Goal: Task Accomplishment & Management: Manage account settings

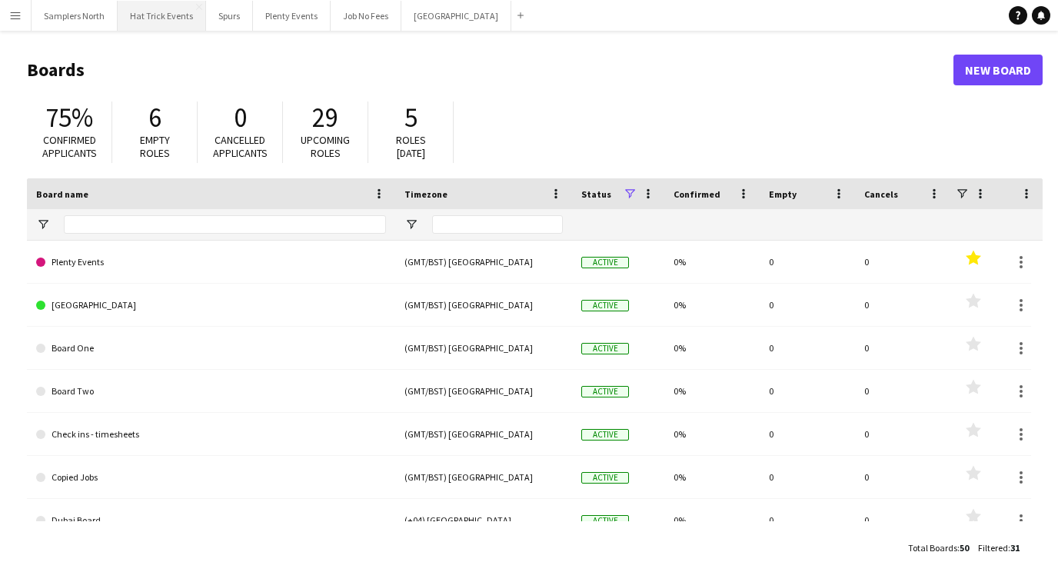
click at [175, 21] on button "Hat Trick Events Close" at bounding box center [162, 16] width 88 height 30
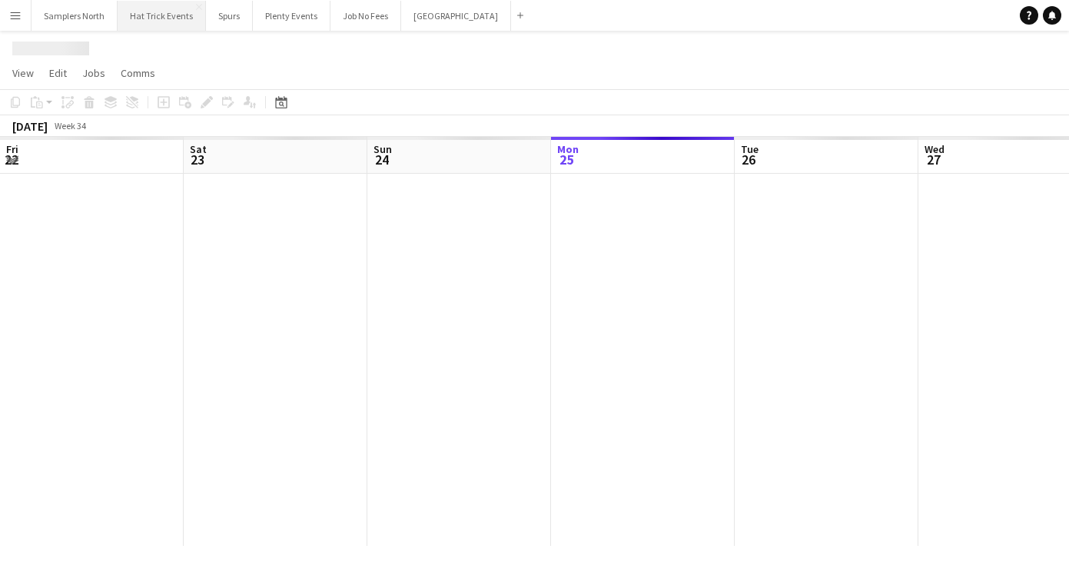
scroll to position [0, 367]
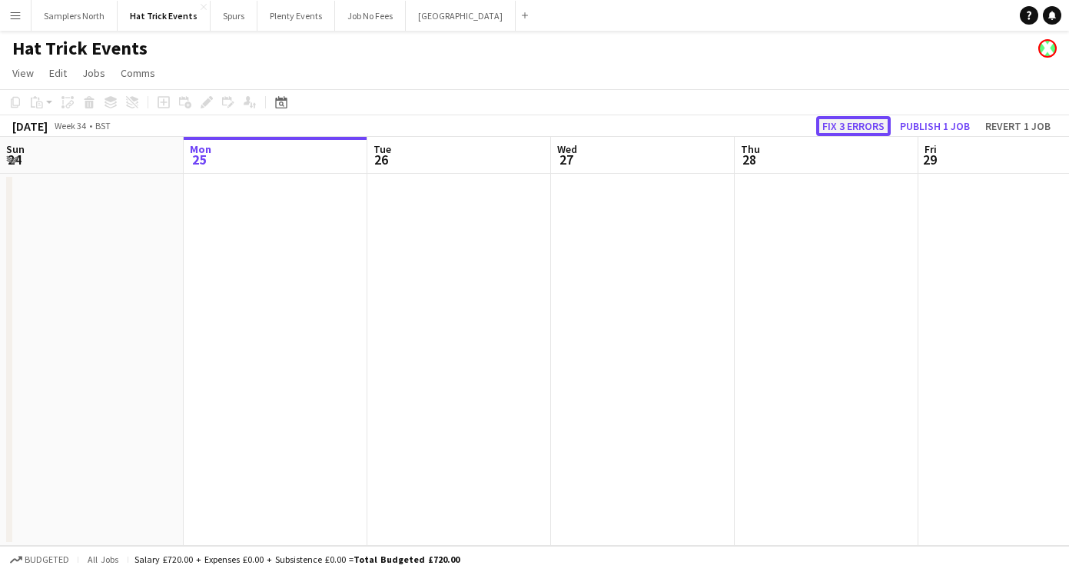
click at [850, 127] on button "Fix 3 errors" at bounding box center [853, 126] width 75 height 20
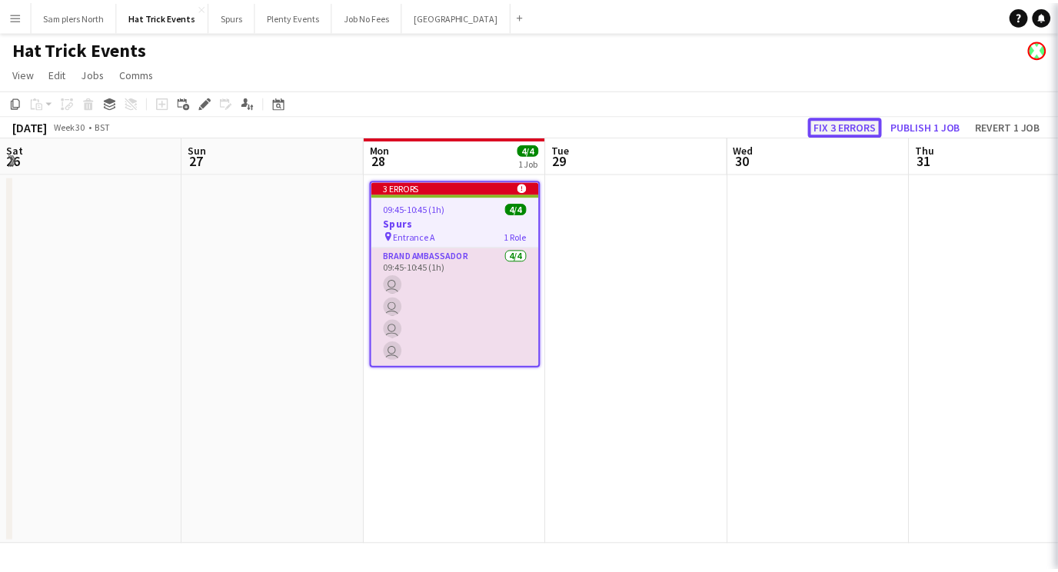
scroll to position [0, 529]
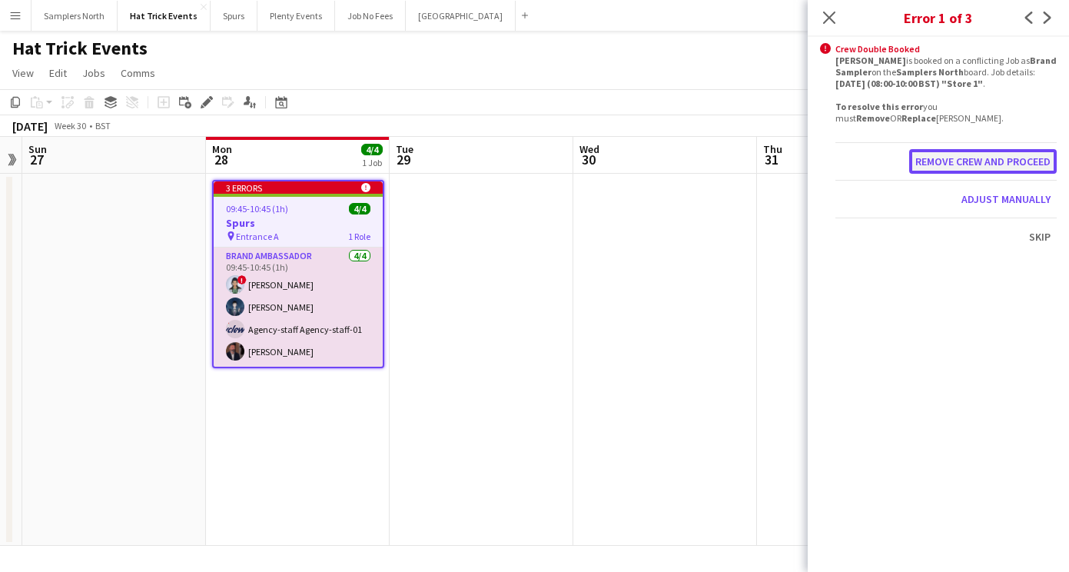
click at [991, 161] on button "Remove crew and proceed" at bounding box center [983, 161] width 148 height 25
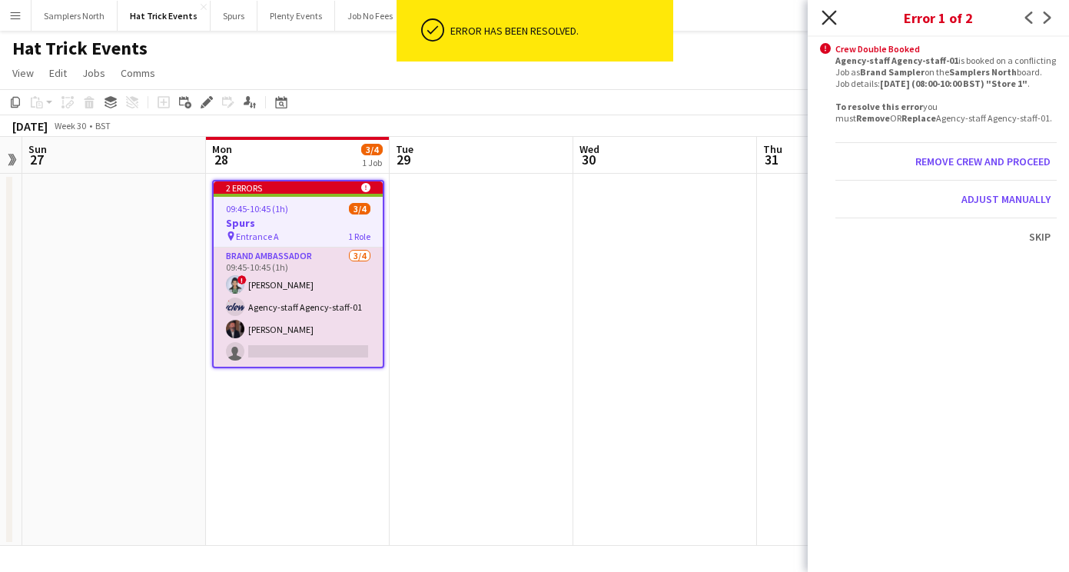
click at [835, 23] on icon at bounding box center [829, 17] width 15 height 15
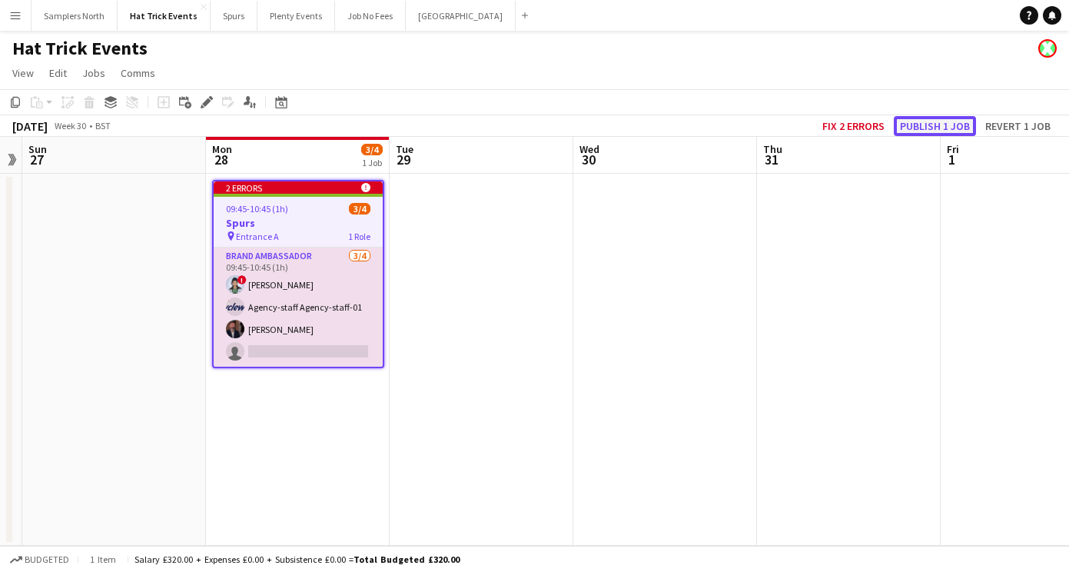
click at [937, 127] on button "Publish 1 job" at bounding box center [935, 126] width 82 height 20
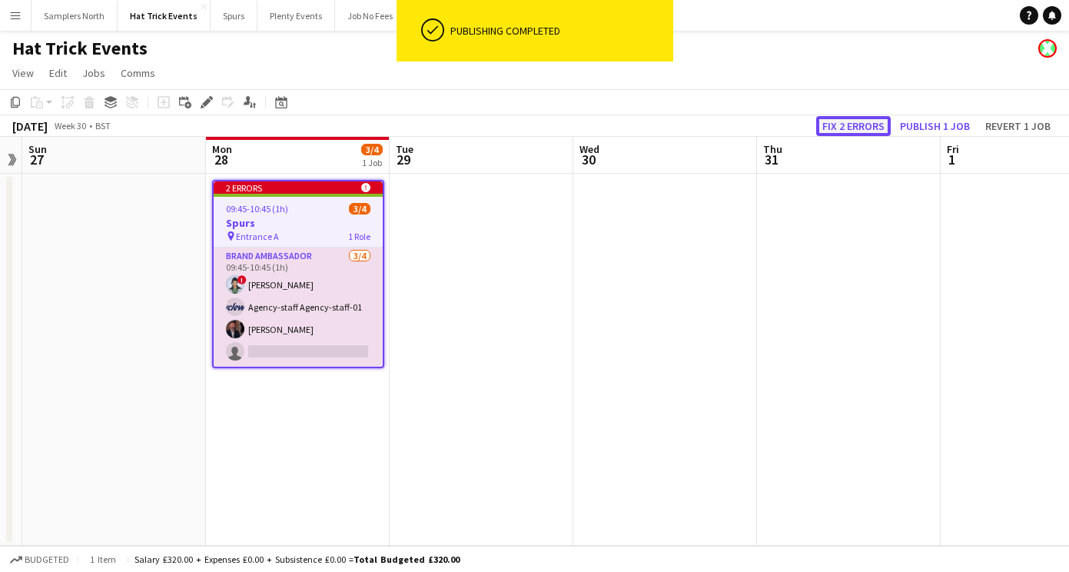
click at [857, 125] on button "Fix 2 errors" at bounding box center [853, 126] width 75 height 20
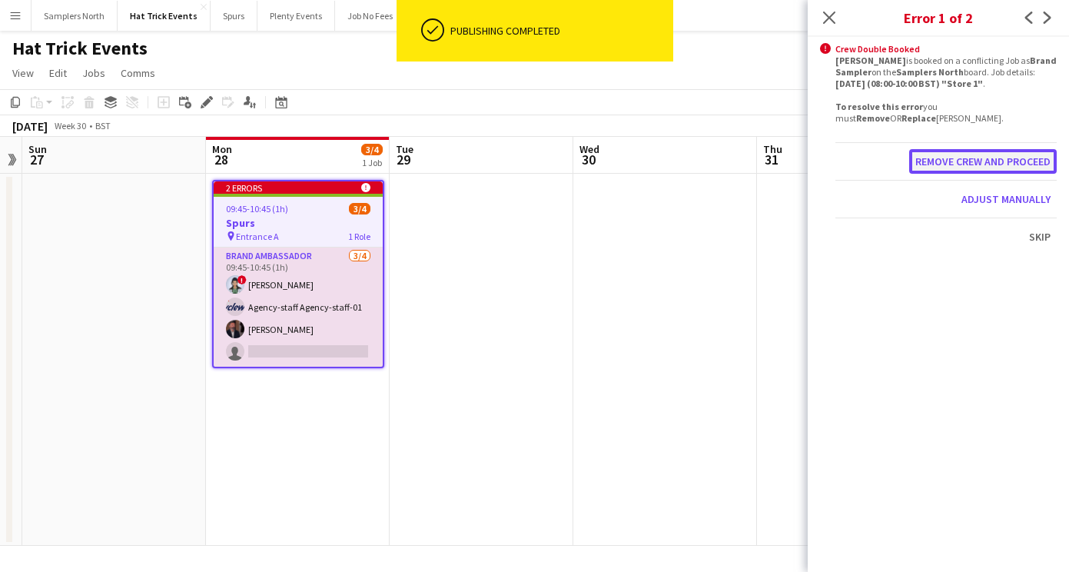
click at [955, 161] on button "Remove crew and proceed" at bounding box center [983, 161] width 148 height 25
click at [968, 159] on button "Remove crew and proceed" at bounding box center [983, 161] width 148 height 25
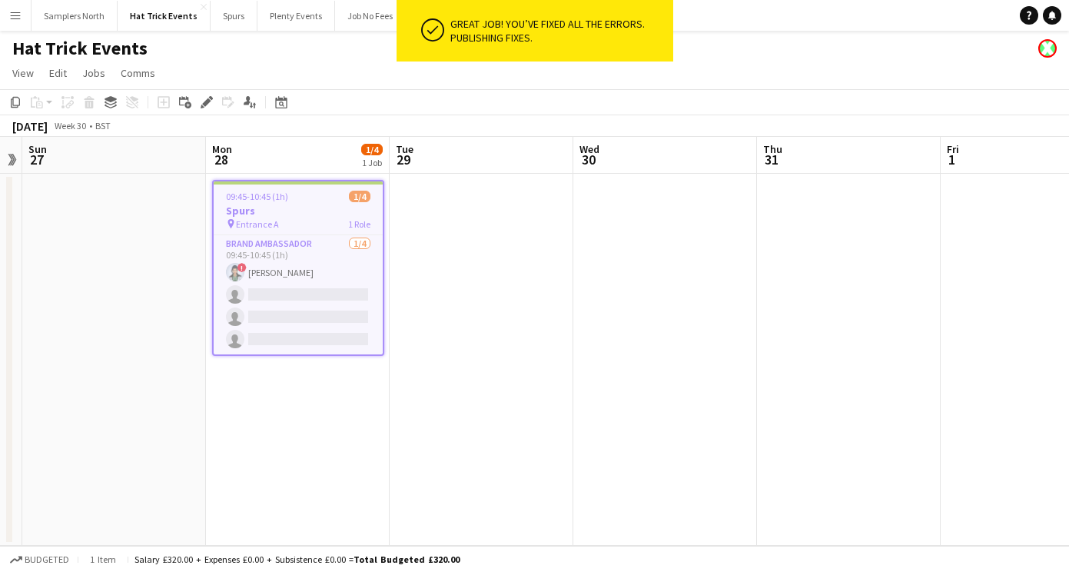
click at [677, 107] on app-toolbar "Copy Paste Paste Command V Paste with crew Command Shift V Paste linked Job [GE…" at bounding box center [534, 102] width 1069 height 26
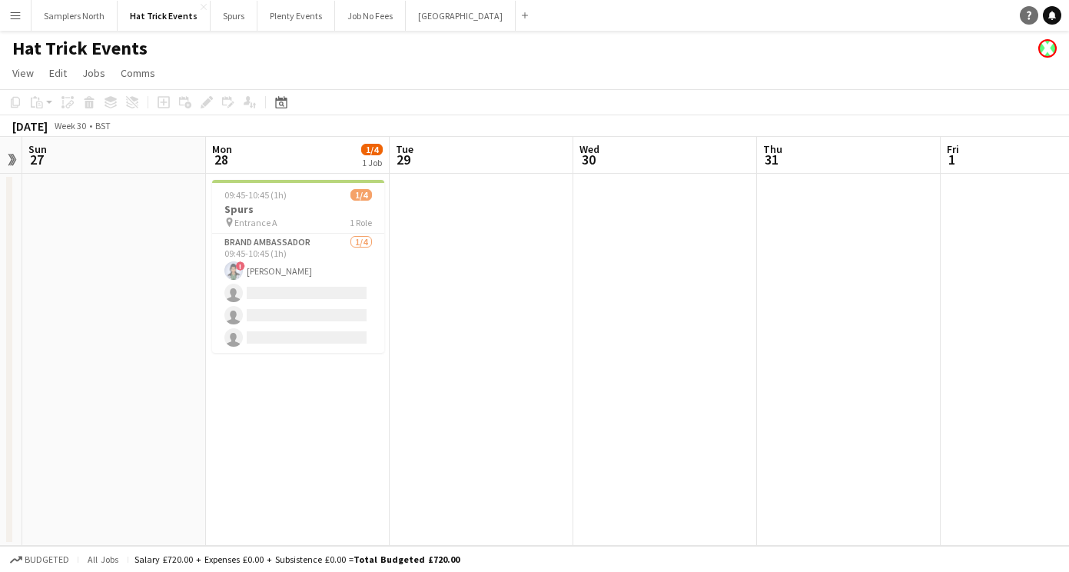
click at [1026, 20] on link "Help" at bounding box center [1029, 15] width 18 height 18
click at [16, 18] on app-icon "Menu" at bounding box center [15, 15] width 12 height 12
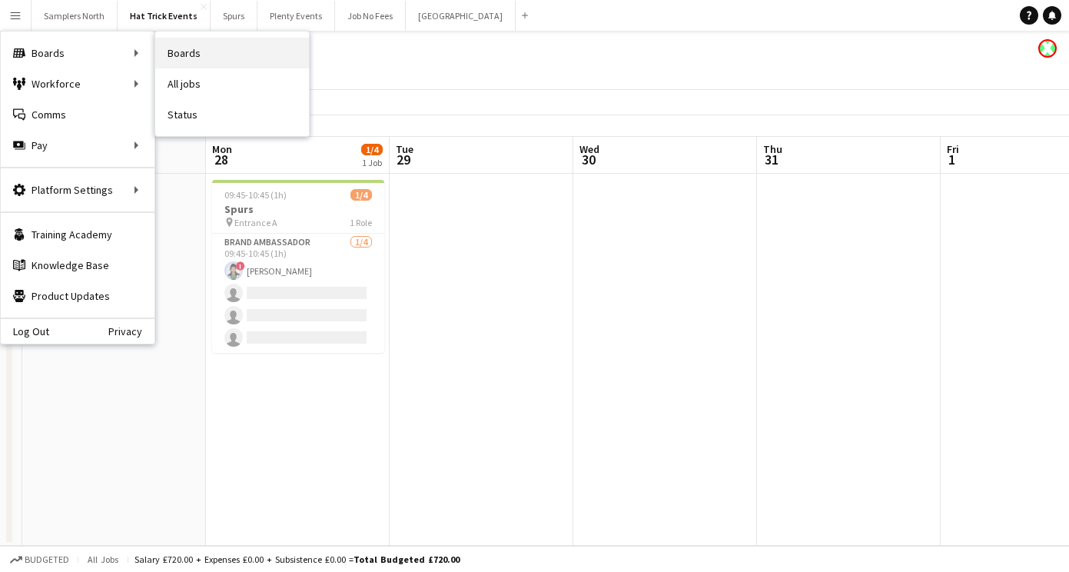
click at [175, 55] on link "Boards" at bounding box center [232, 53] width 154 height 31
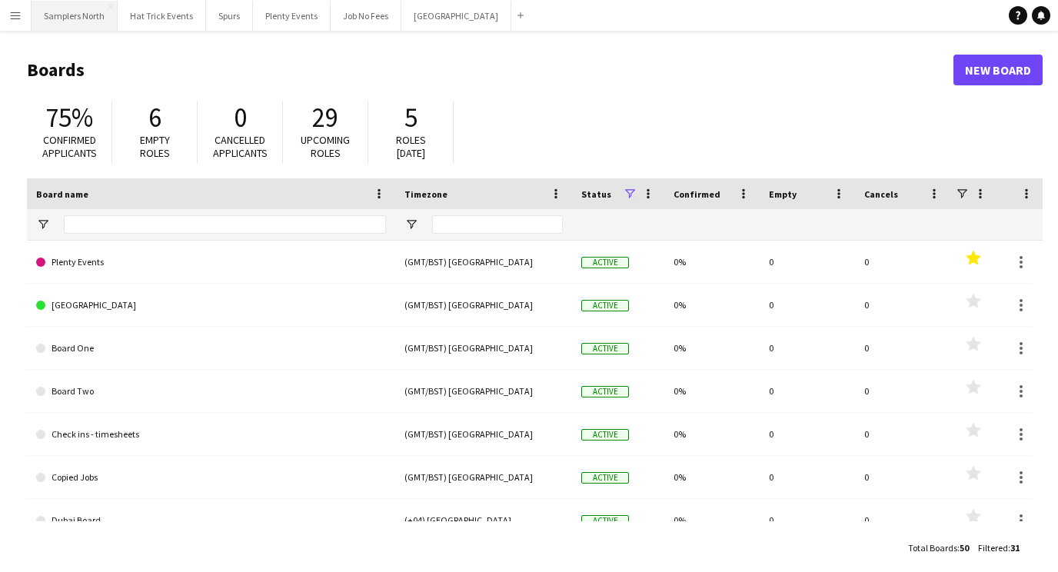
click at [91, 18] on button "Samplers North Close" at bounding box center [75, 16] width 86 height 30
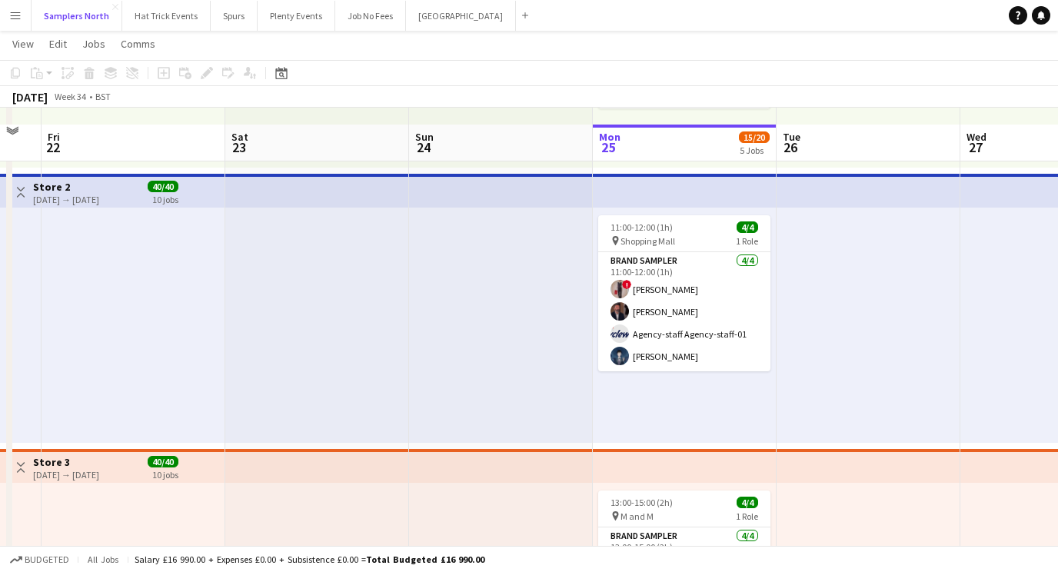
scroll to position [300, 0]
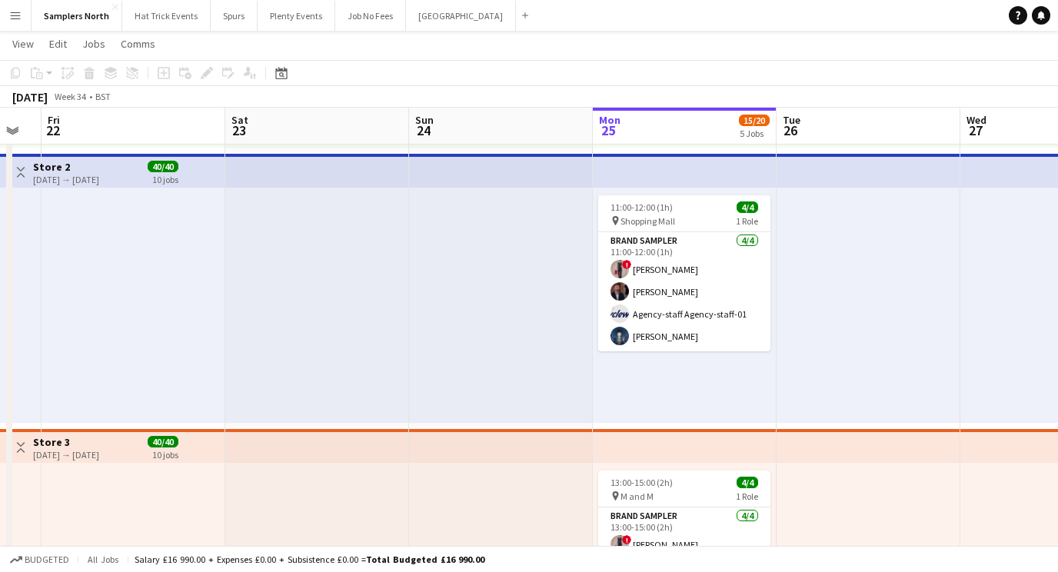
click at [21, 172] on app-icon "Toggle View" at bounding box center [20, 172] width 11 height 11
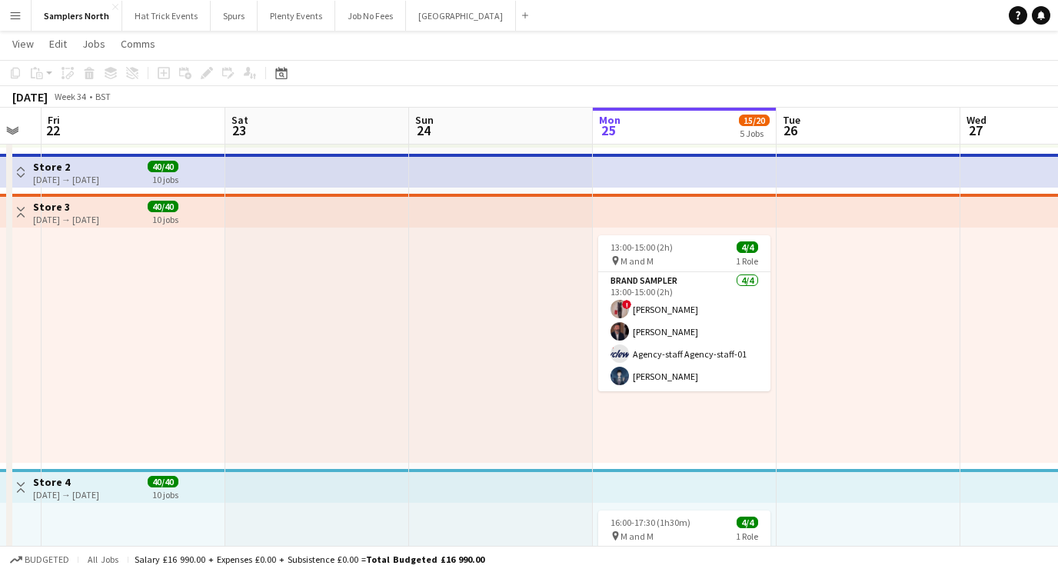
click at [22, 215] on app-icon "Toggle View" at bounding box center [20, 212] width 11 height 11
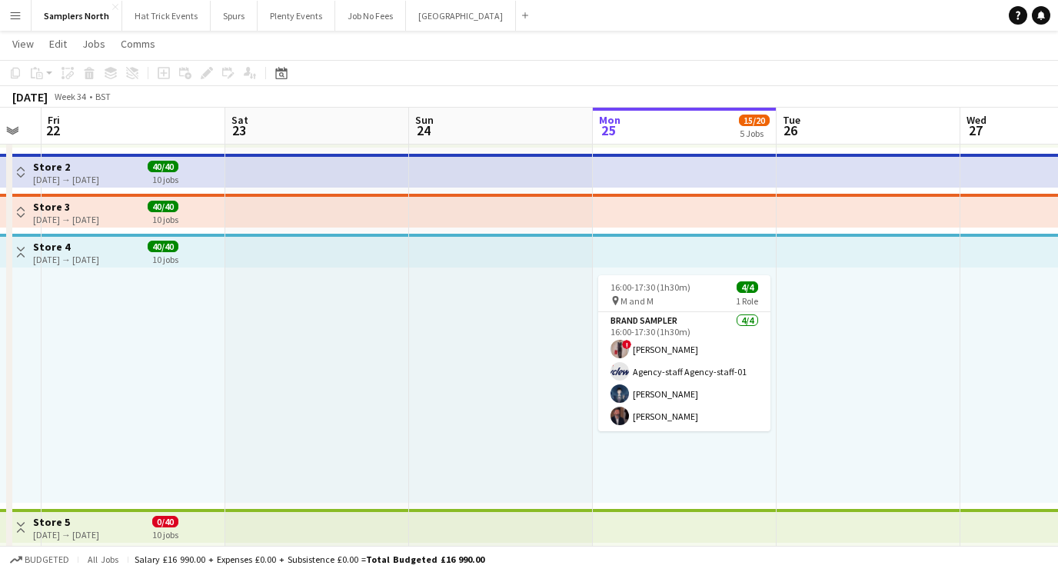
click at [20, 253] on app-icon "Toggle View" at bounding box center [20, 252] width 11 height 11
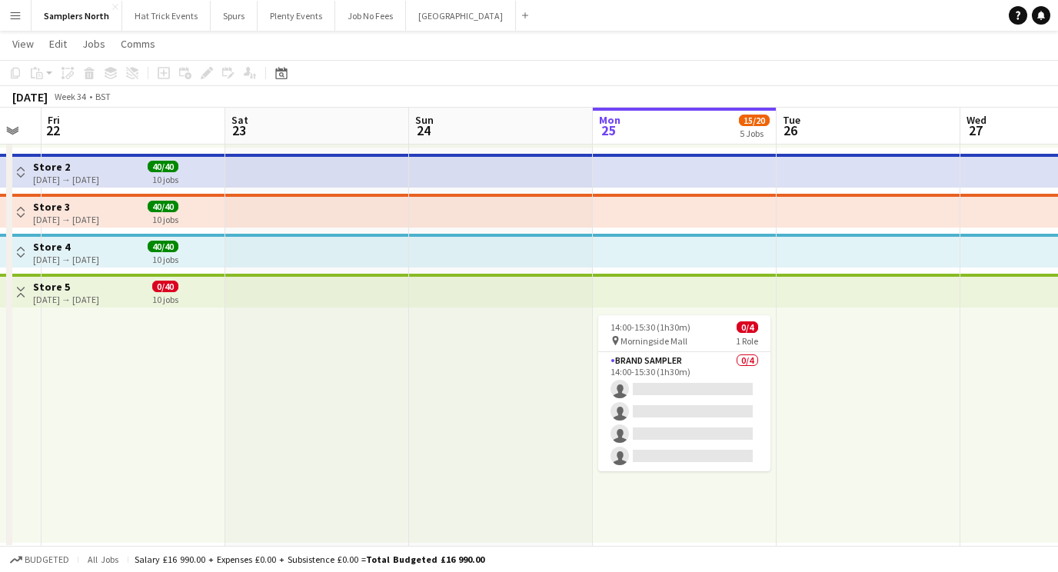
click at [21, 293] on app-icon "Toggle View" at bounding box center [20, 292] width 11 height 11
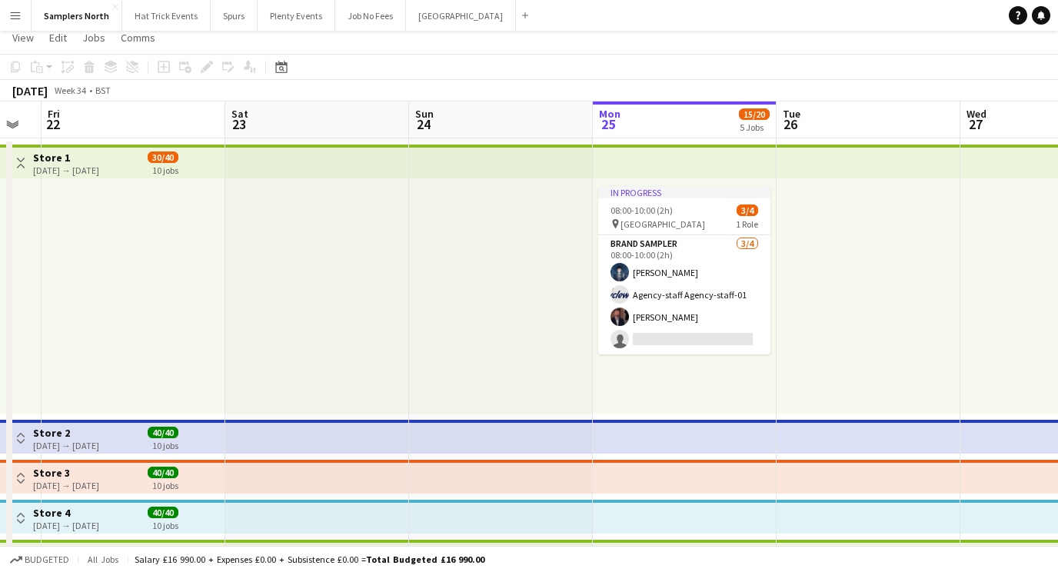
scroll to position [0, 0]
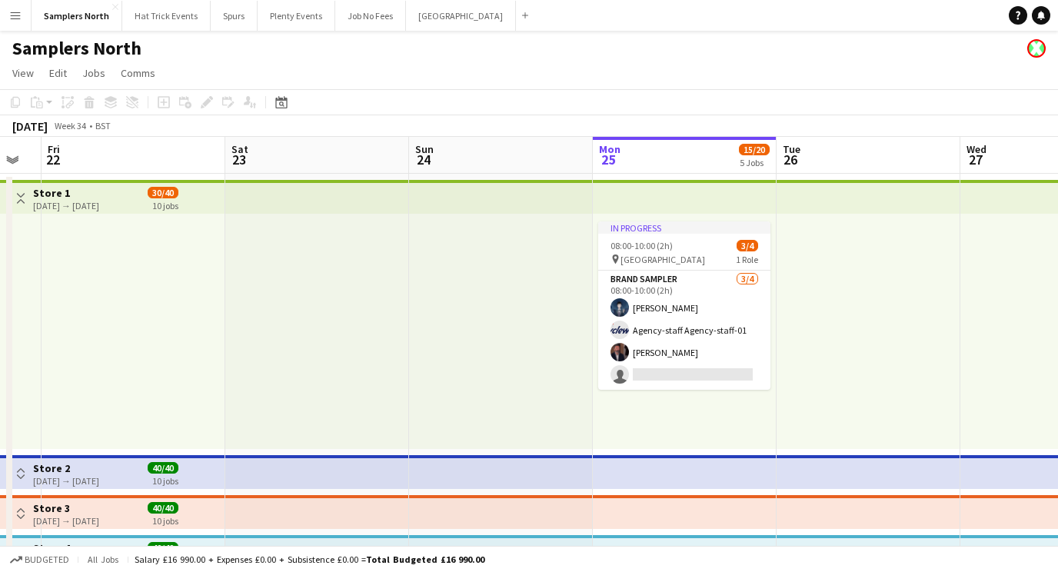
click at [23, 201] on app-icon "Toggle View" at bounding box center [20, 198] width 11 height 11
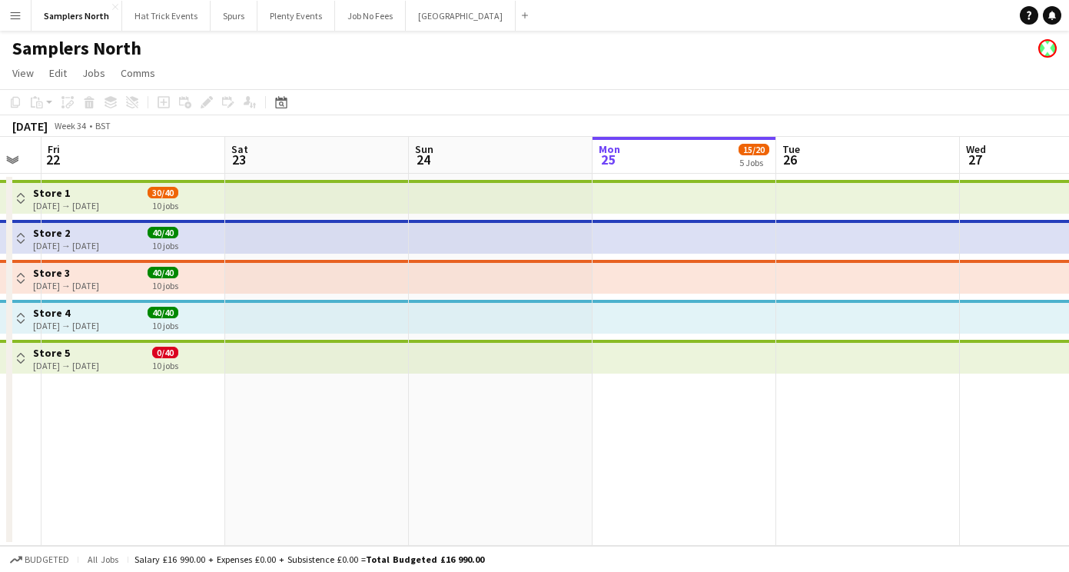
click at [23, 201] on app-icon "Toggle View" at bounding box center [20, 198] width 11 height 11
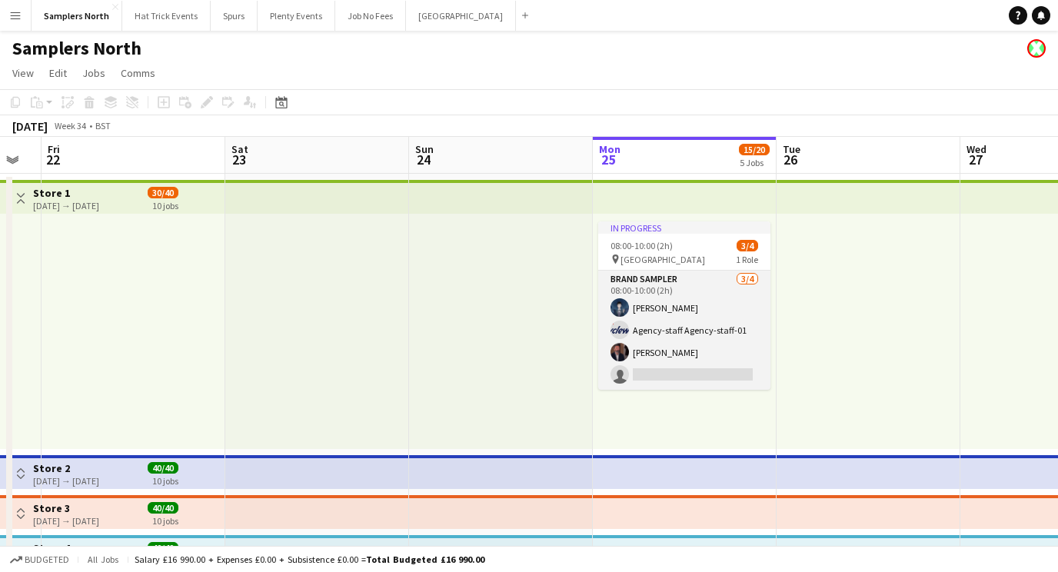
click at [713, 309] on app-card-role "Brand Sampler 3/4 08:00-10:00 (2h) Oswald Cobblepot Agency-staff Agency-staff-0…" at bounding box center [684, 330] width 172 height 119
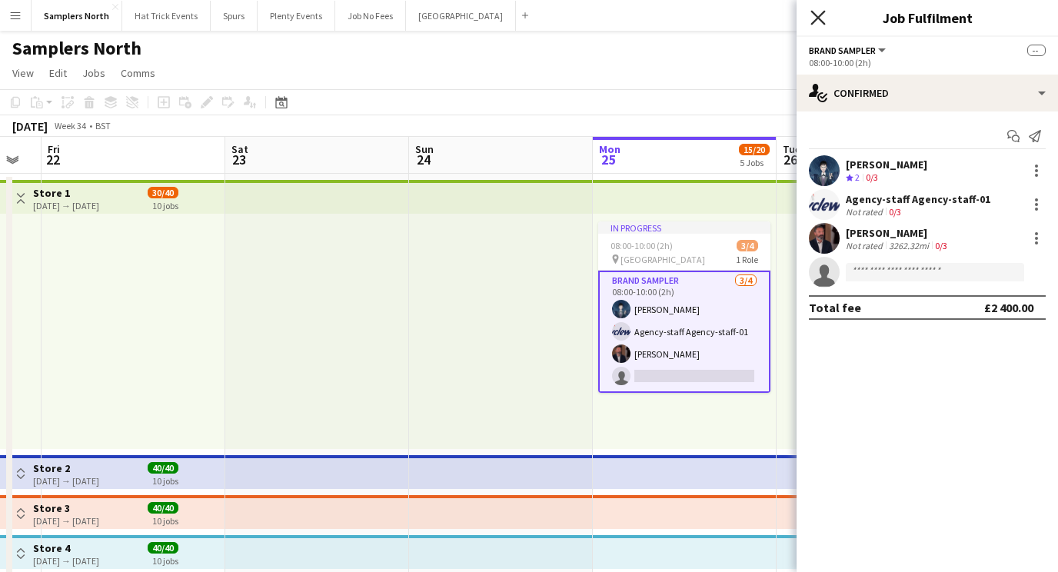
click at [816, 15] on icon at bounding box center [817, 17] width 15 height 15
